Goal: Check status: Check status

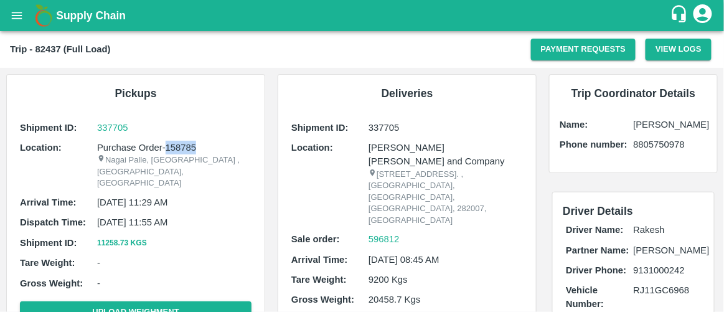
drag, startPoint x: 198, startPoint y: 149, endPoint x: 166, endPoint y: 150, distance: 31.8
click at [166, 150] on p "Purchase Order-158785" at bounding box center [174, 148] width 154 height 14
copy p "158785"
click at [15, 18] on icon "open drawer" at bounding box center [17, 15] width 11 height 7
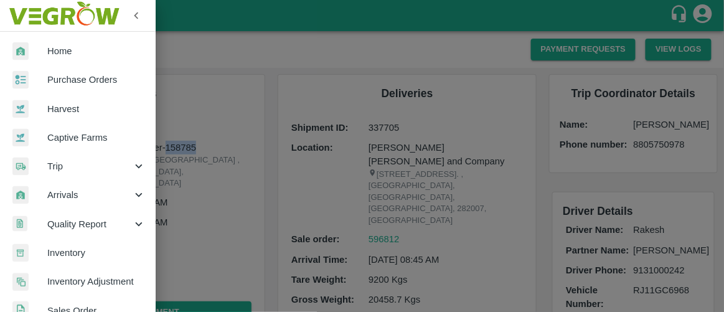
click at [100, 83] on span "Purchase Orders" at bounding box center [96, 80] width 98 height 14
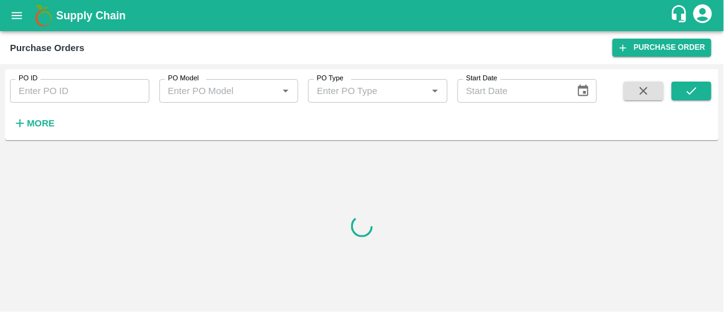
click at [78, 78] on div "PO ID PO ID" at bounding box center [74, 86] width 149 height 34
click at [82, 86] on input "PO ID" at bounding box center [79, 91] width 139 height 24
paste input "158785"
type input "158785"
click at [696, 83] on button "submit" at bounding box center [691, 91] width 40 height 19
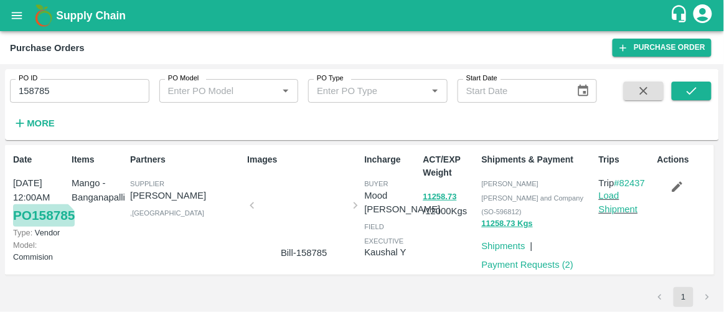
click at [35, 227] on link "PO 158785" at bounding box center [44, 215] width 62 height 22
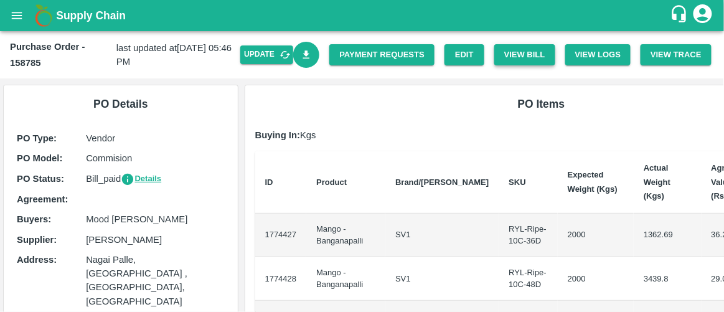
click at [522, 62] on button "View Bill" at bounding box center [524, 55] width 61 height 22
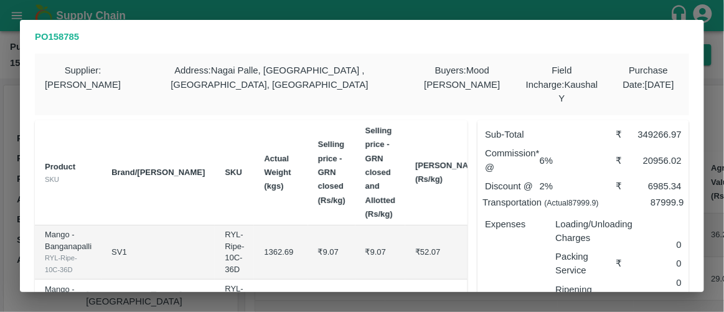
scroll to position [272, 0]
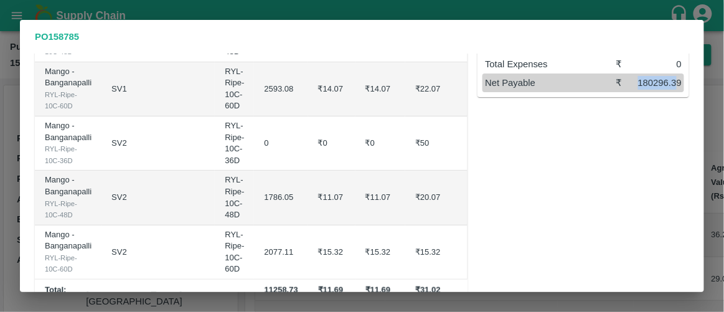
drag, startPoint x: 632, startPoint y: 70, endPoint x: 674, endPoint y: 70, distance: 41.7
click at [674, 76] on div "180296.39" at bounding box center [656, 83] width 49 height 14
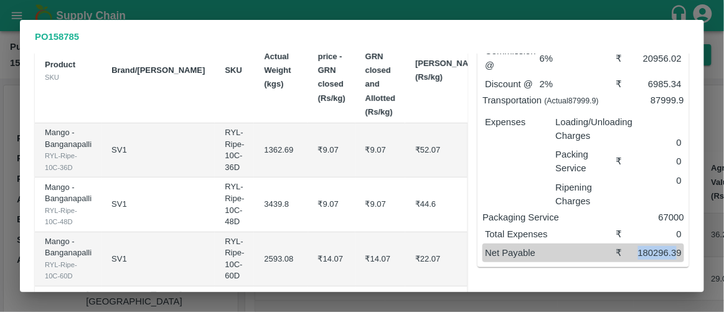
scroll to position [102, 0]
drag, startPoint x: 403, startPoint y: 134, endPoint x: 362, endPoint y: 139, distance: 41.9
click at [405, 139] on td "₹52.07" at bounding box center [449, 150] width 88 height 54
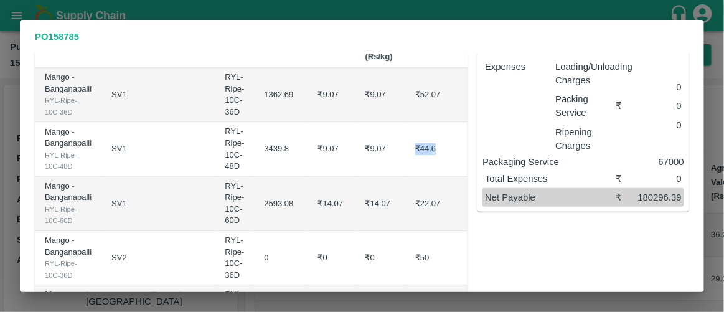
drag, startPoint x: 367, startPoint y: 136, endPoint x: 400, endPoint y: 141, distance: 33.5
click at [405, 141] on td "₹44.6" at bounding box center [449, 149] width 88 height 54
drag, startPoint x: 370, startPoint y: 180, endPoint x: 404, endPoint y: 184, distance: 34.5
click at [405, 184] on td "₹22.07" at bounding box center [449, 204] width 88 height 54
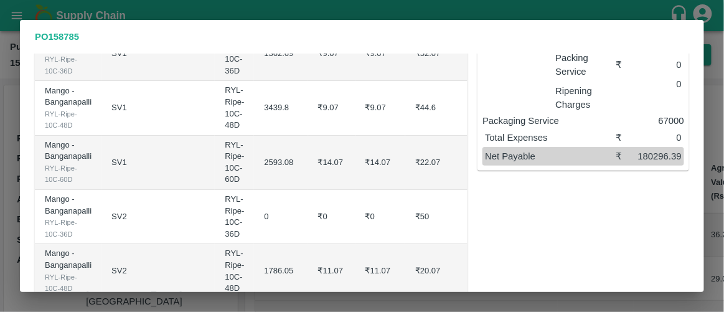
click at [405, 202] on td "₹50" at bounding box center [449, 217] width 88 height 54
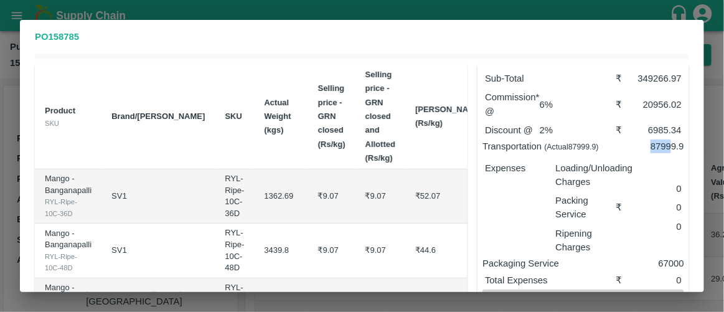
drag, startPoint x: 638, startPoint y: 128, endPoint x: 664, endPoint y: 134, distance: 26.9
click at [664, 139] on p "87999.9" at bounding box center [650, 146] width 67 height 14
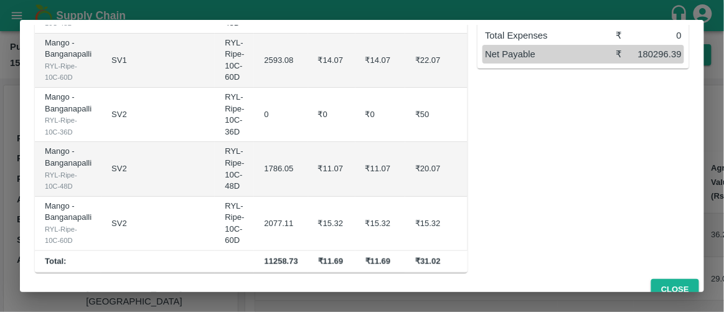
scroll to position [0, 5]
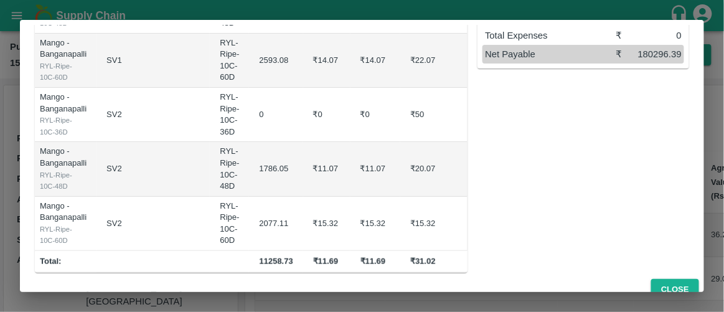
drag, startPoint x: 422, startPoint y: 246, endPoint x: 460, endPoint y: 252, distance: 38.4
click at [488, 252] on td "₹349266.97" at bounding box center [519, 262] width 63 height 22
drag, startPoint x: 397, startPoint y: 245, endPoint x: 367, endPoint y: 245, distance: 30.5
click at [400, 251] on td "₹31.02" at bounding box center [444, 262] width 88 height 22
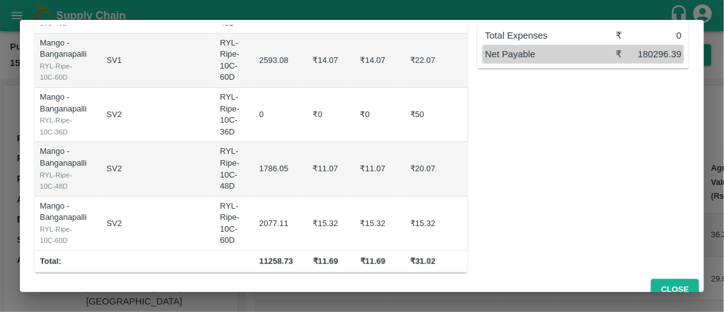
click at [400, 251] on td "₹31.02" at bounding box center [444, 262] width 88 height 22
drag, startPoint x: 392, startPoint y: 243, endPoint x: 388, endPoint y: 248, distance: 7.1
click at [400, 251] on td "₹31.02" at bounding box center [444, 262] width 88 height 22
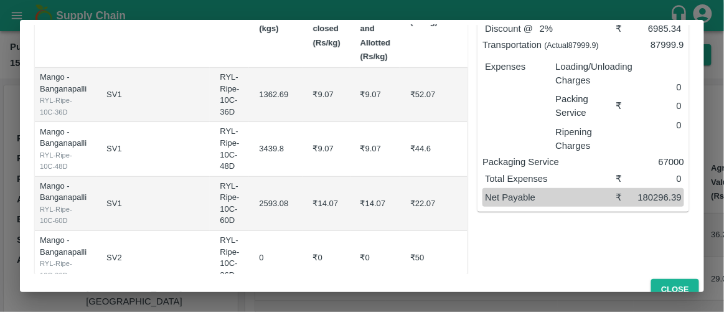
scroll to position [0, 0]
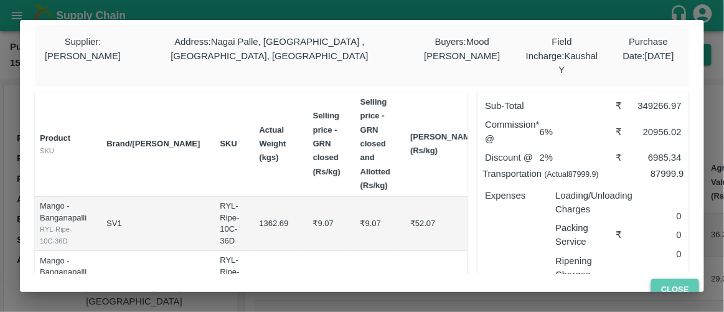
click at [688, 285] on button "Close" at bounding box center [675, 290] width 48 height 22
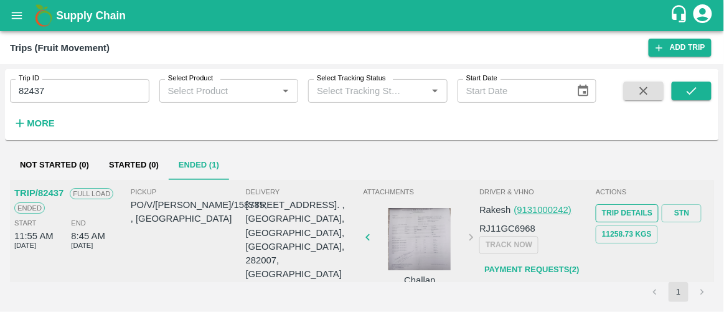
scroll to position [16, 0]
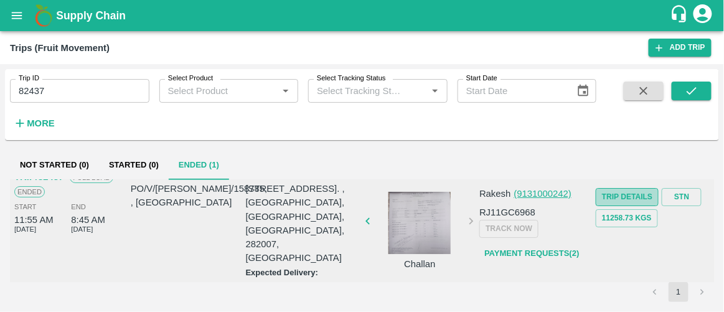
click at [638, 195] on link "Trip Details" at bounding box center [627, 197] width 63 height 18
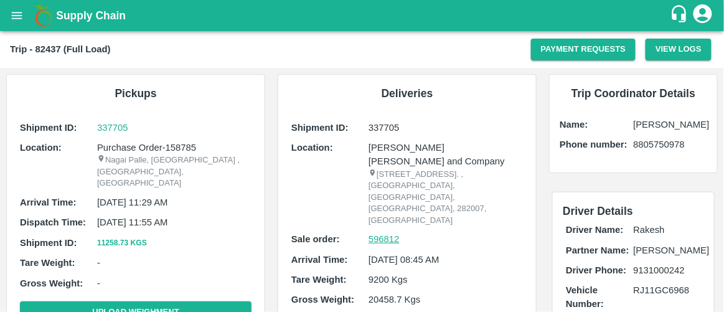
click at [374, 232] on link "596812" at bounding box center [383, 239] width 31 height 14
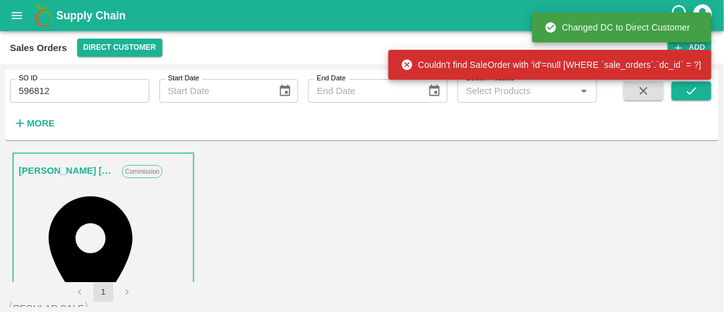
scroll to position [3, 0]
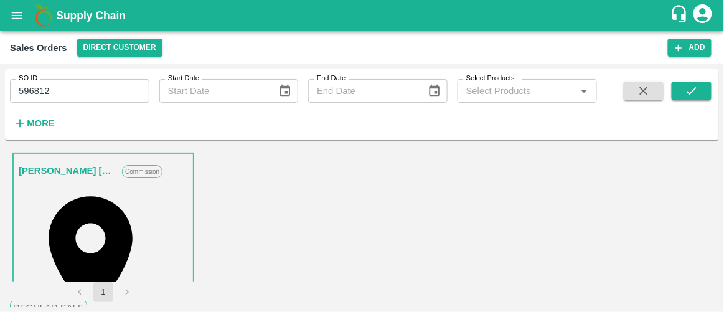
click at [586, 299] on div "Regular Sale" at bounding box center [362, 307] width 704 height 17
click at [95, 162] on link "[PERSON_NAME] [PERSON_NAME] and Company" at bounding box center [67, 170] width 97 height 16
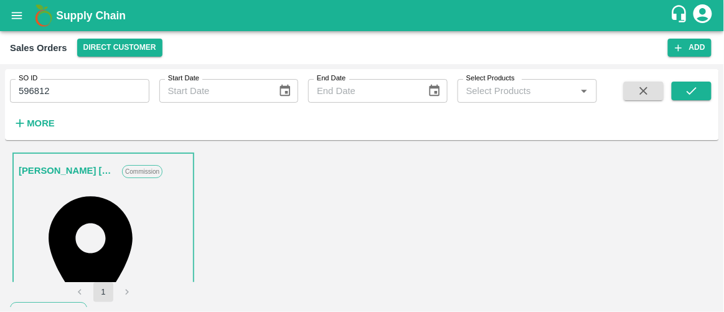
click at [661, 224] on span "View Logs" at bounding box center [681, 219] width 42 height 10
